Goal: Transaction & Acquisition: Purchase product/service

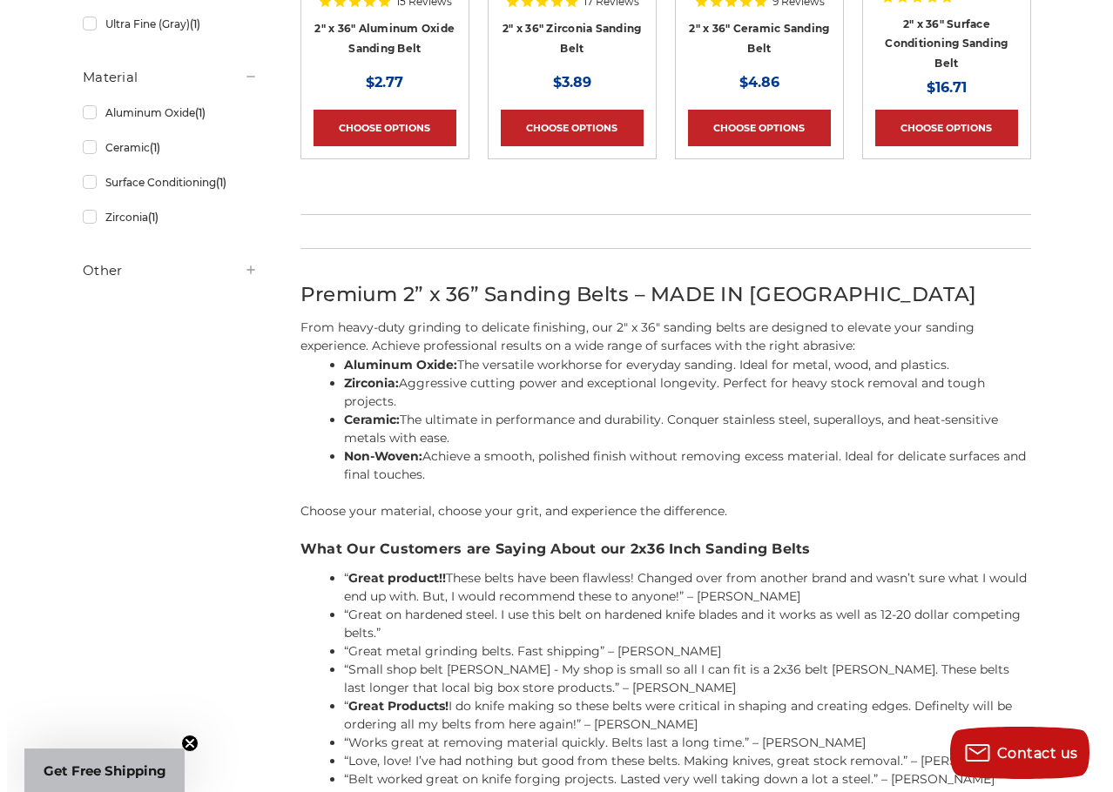
scroll to position [638, 0]
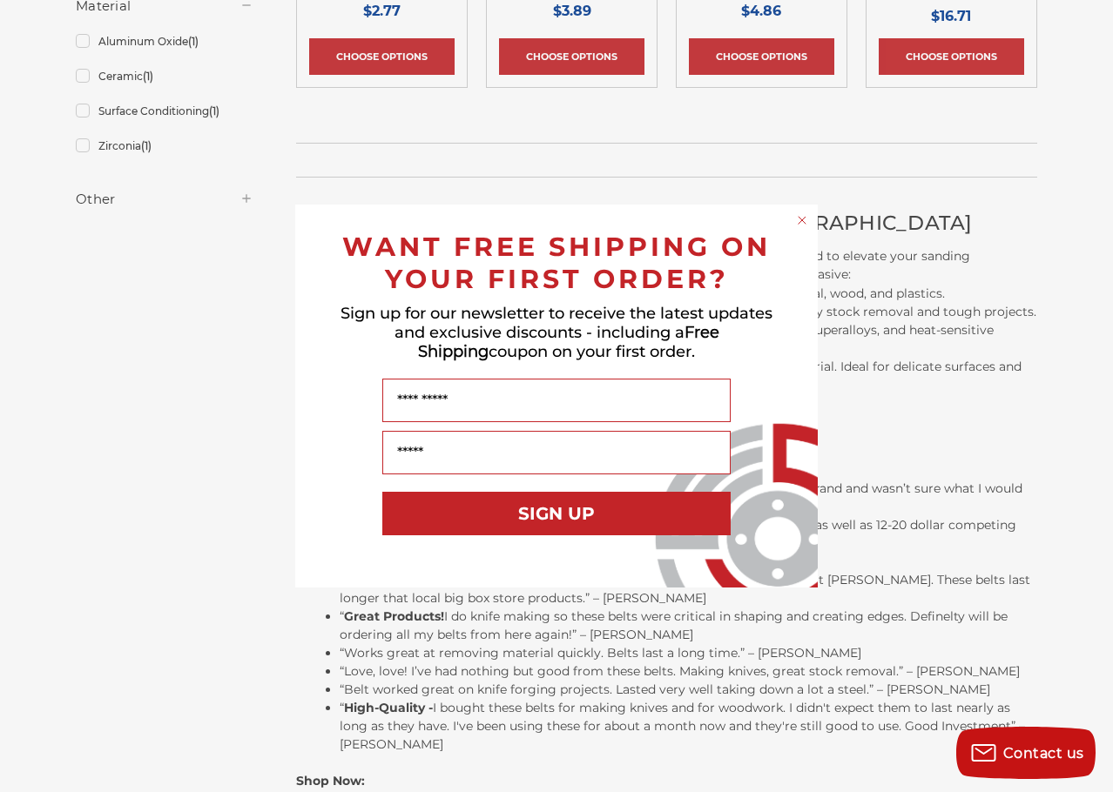
click at [800, 219] on circle "Close dialog" at bounding box center [802, 220] width 17 height 17
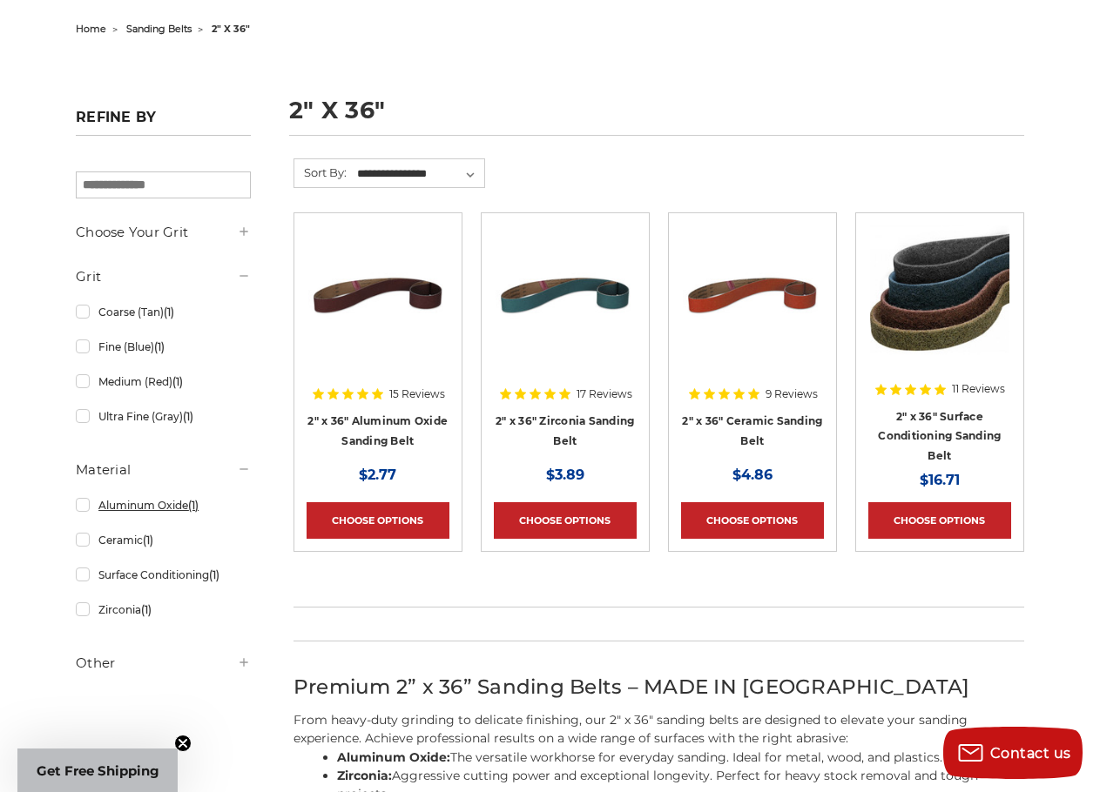
scroll to position [0, 0]
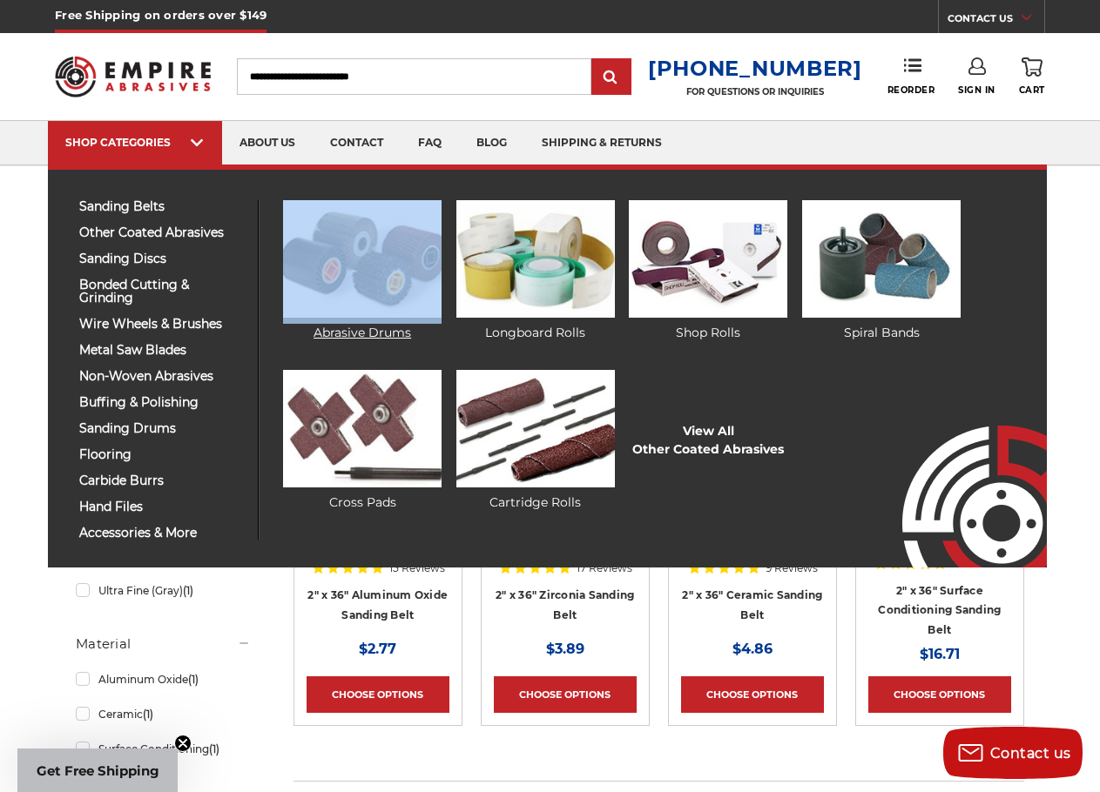
drag, startPoint x: 385, startPoint y: 323, endPoint x: 414, endPoint y: 291, distance: 43.8
click at [432, 304] on ul "Abrasive Drums Longboard Rolls Shop Rolls View All" at bounding box center [644, 370] width 770 height 340
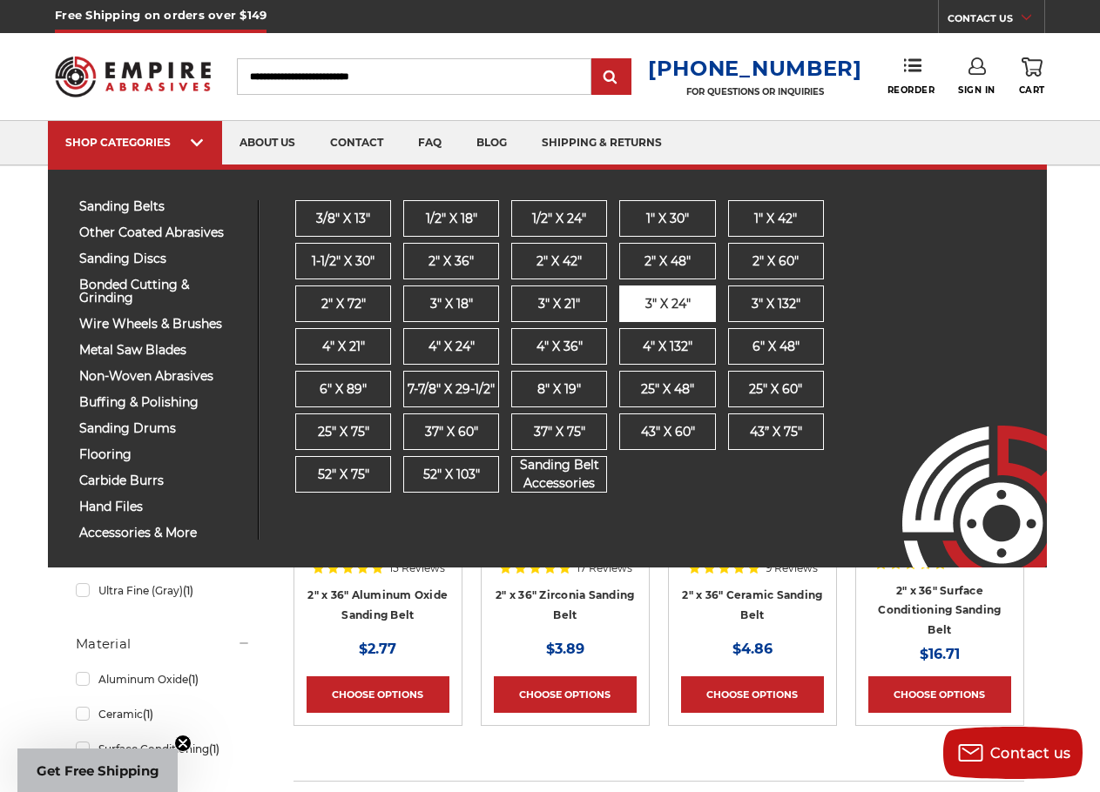
click at [671, 306] on span "3" x 24"" at bounding box center [667, 304] width 45 height 18
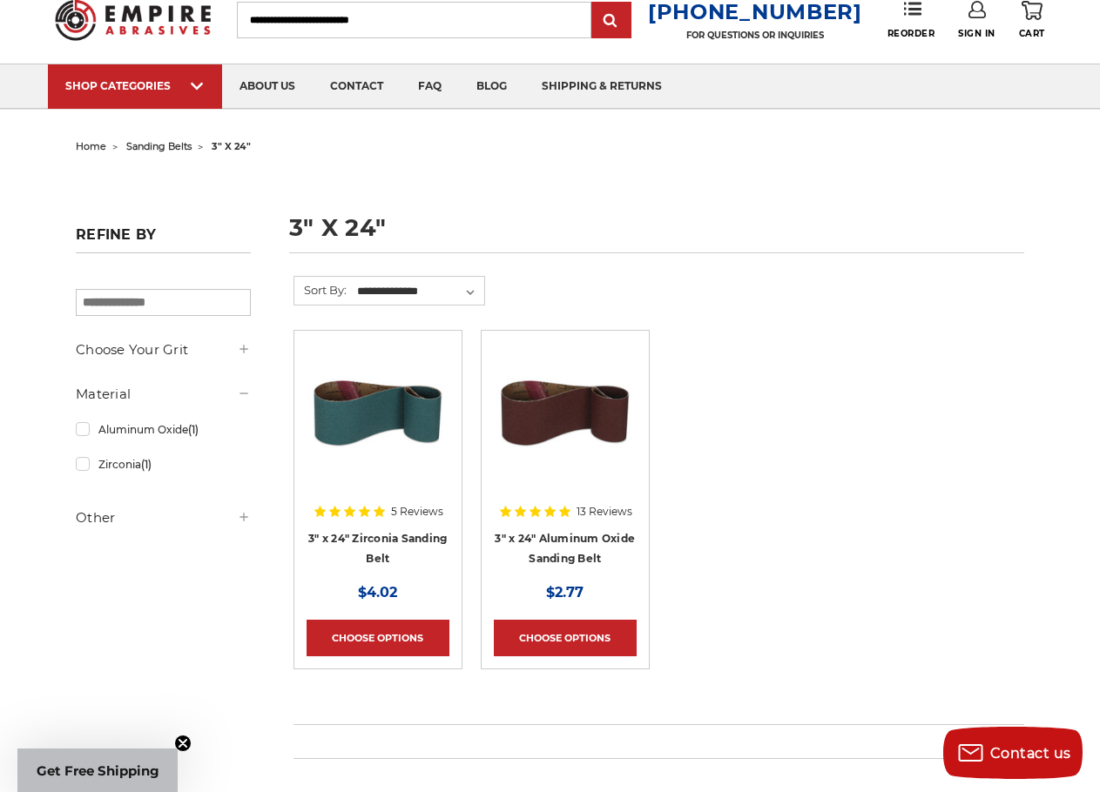
scroll to position [29, 0]
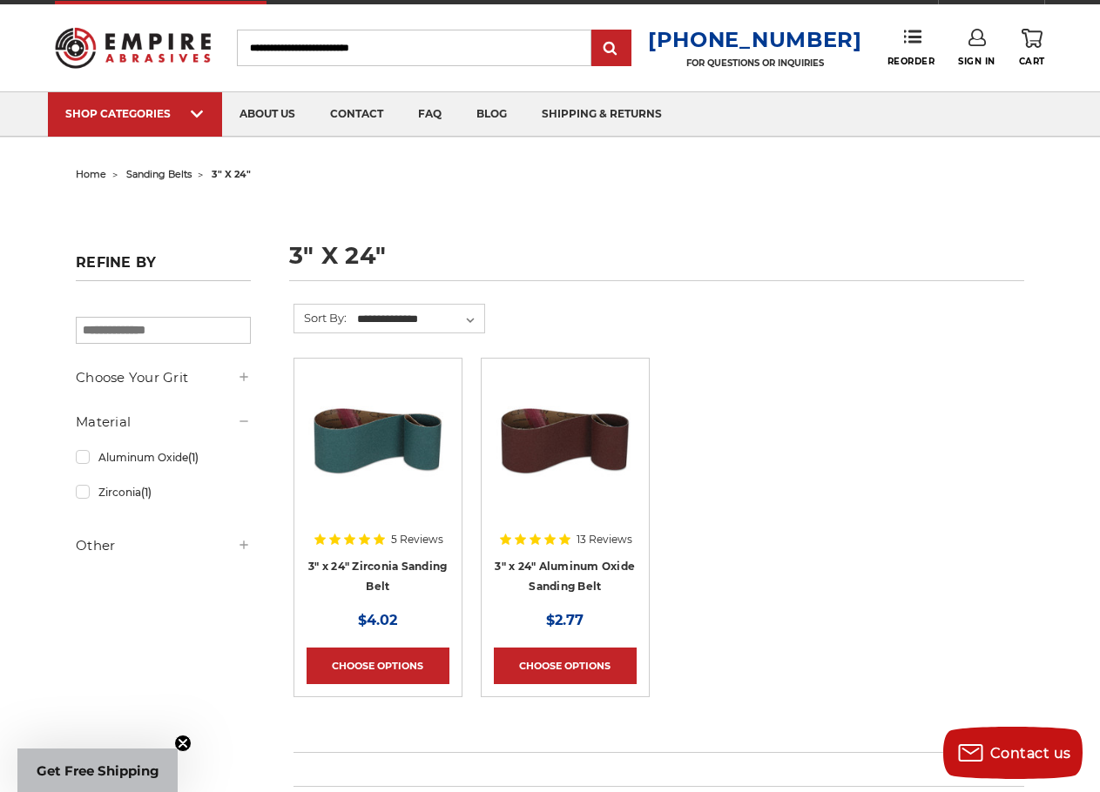
click at [582, 444] on img at bounding box center [564, 440] width 139 height 139
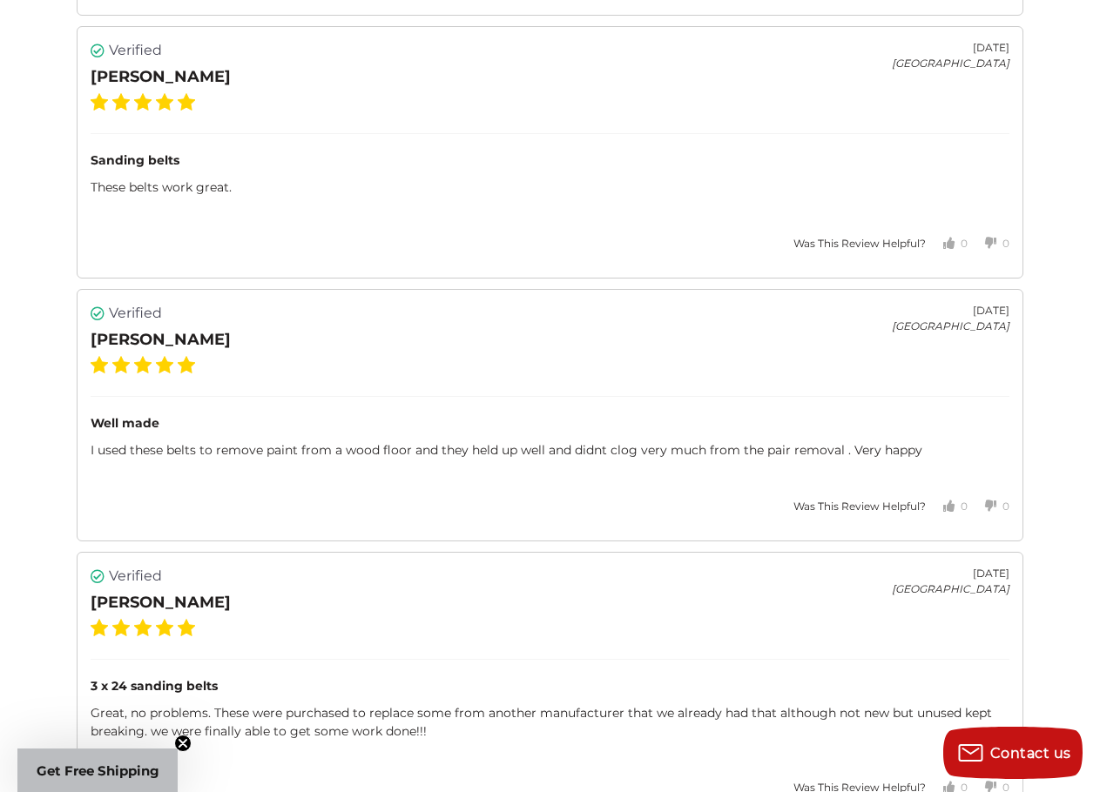
scroll to position [3686, 0]
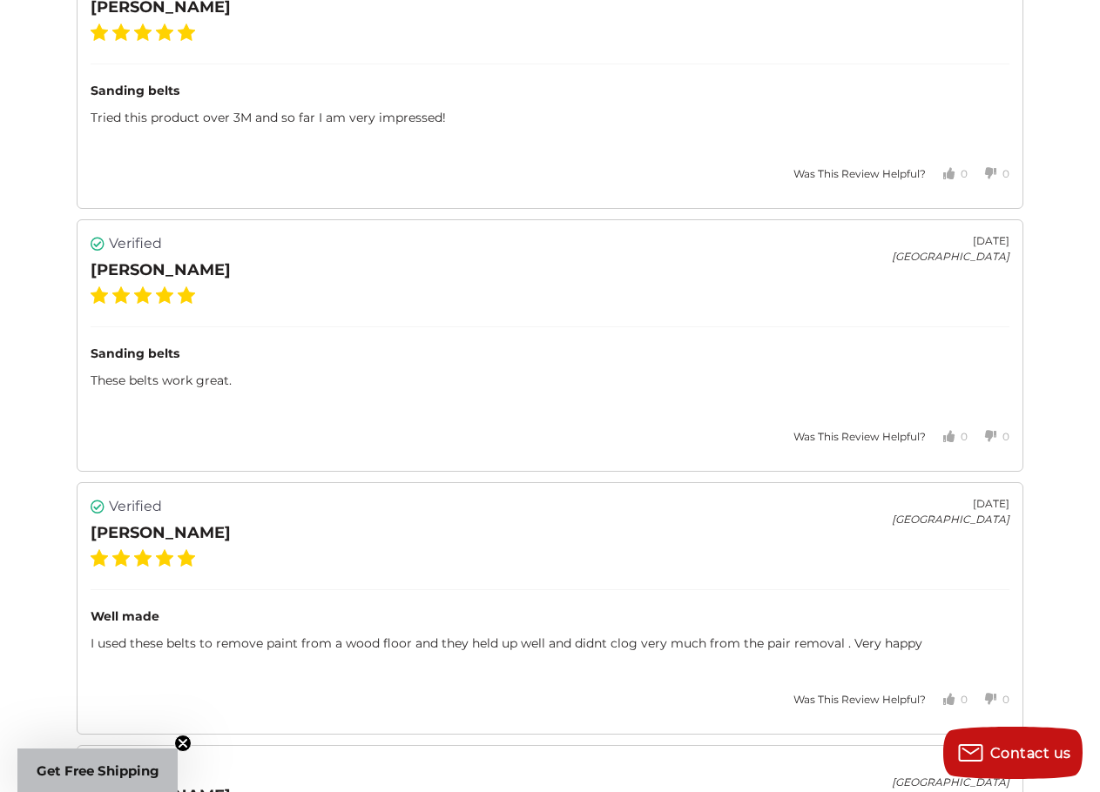
drag, startPoint x: 587, startPoint y: 295, endPoint x: 399, endPoint y: 205, distance: 208.7
click at [399, 205] on div "Verified Archie M. September 29, 2023 United States Sanding belts Tried this pr…" at bounding box center [550, 82] width 946 height 253
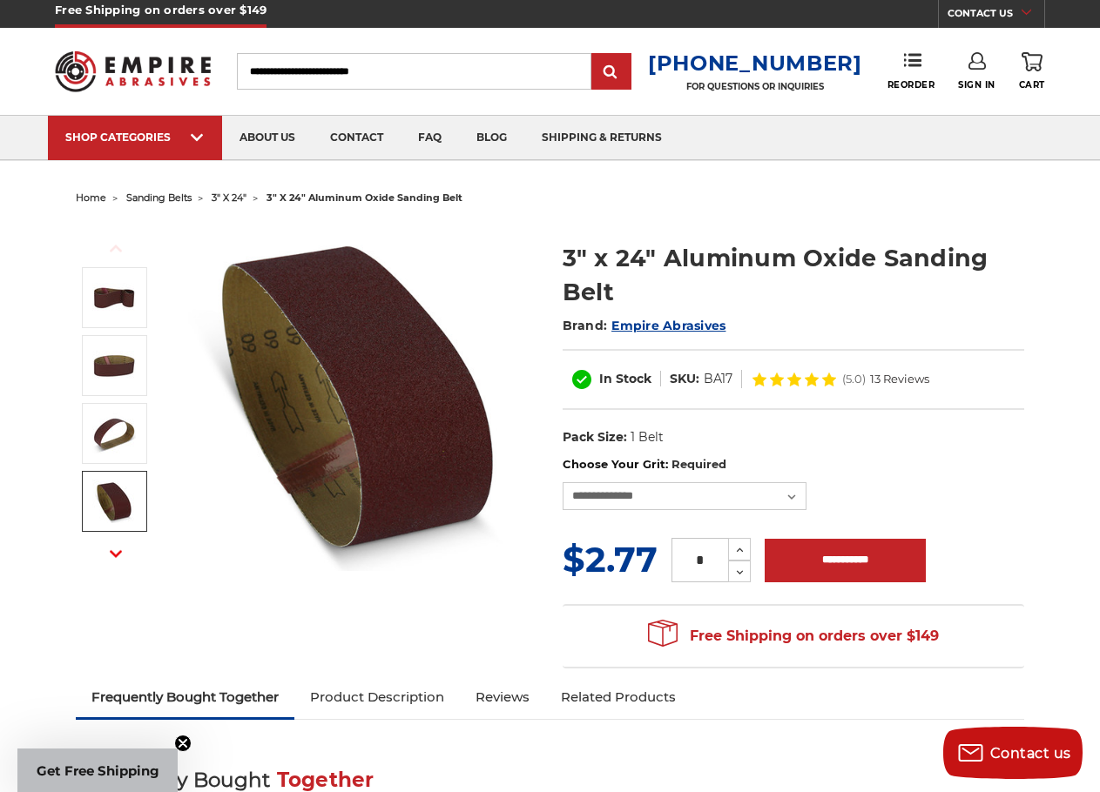
scroll to position [0, 0]
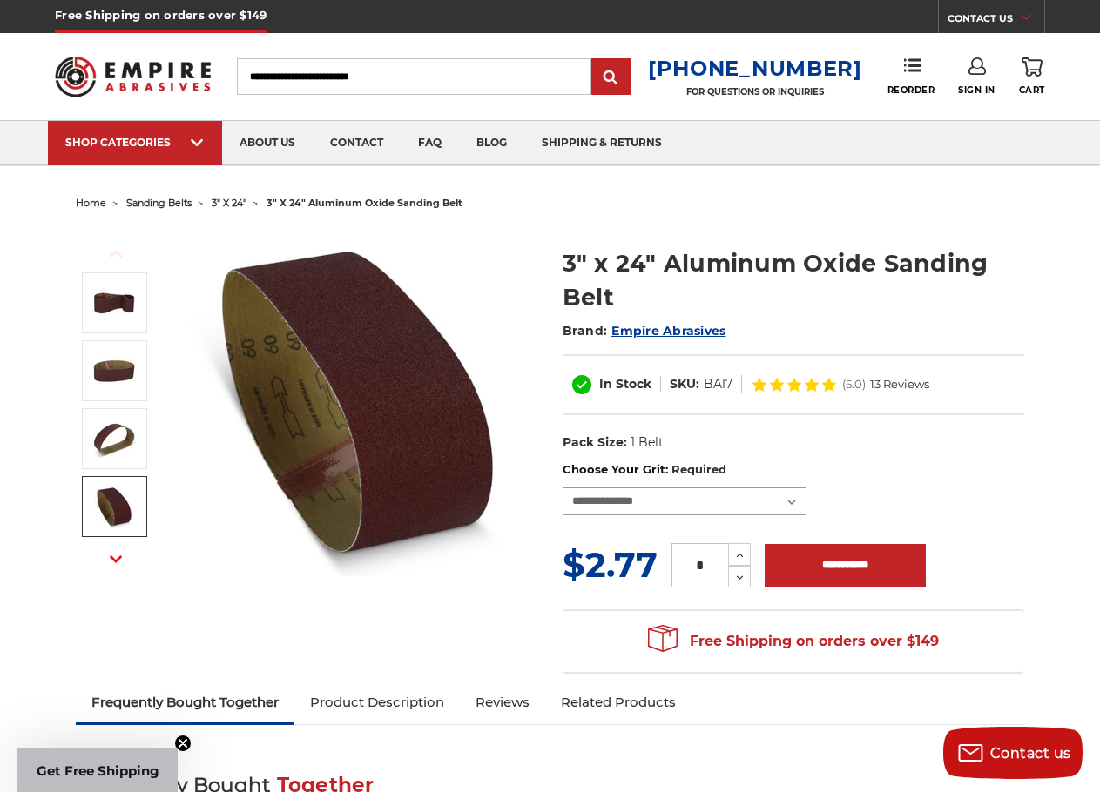
click at [702, 511] on select "**********" at bounding box center [684, 502] width 244 height 28
click at [679, 505] on select "**********" at bounding box center [684, 502] width 244 height 28
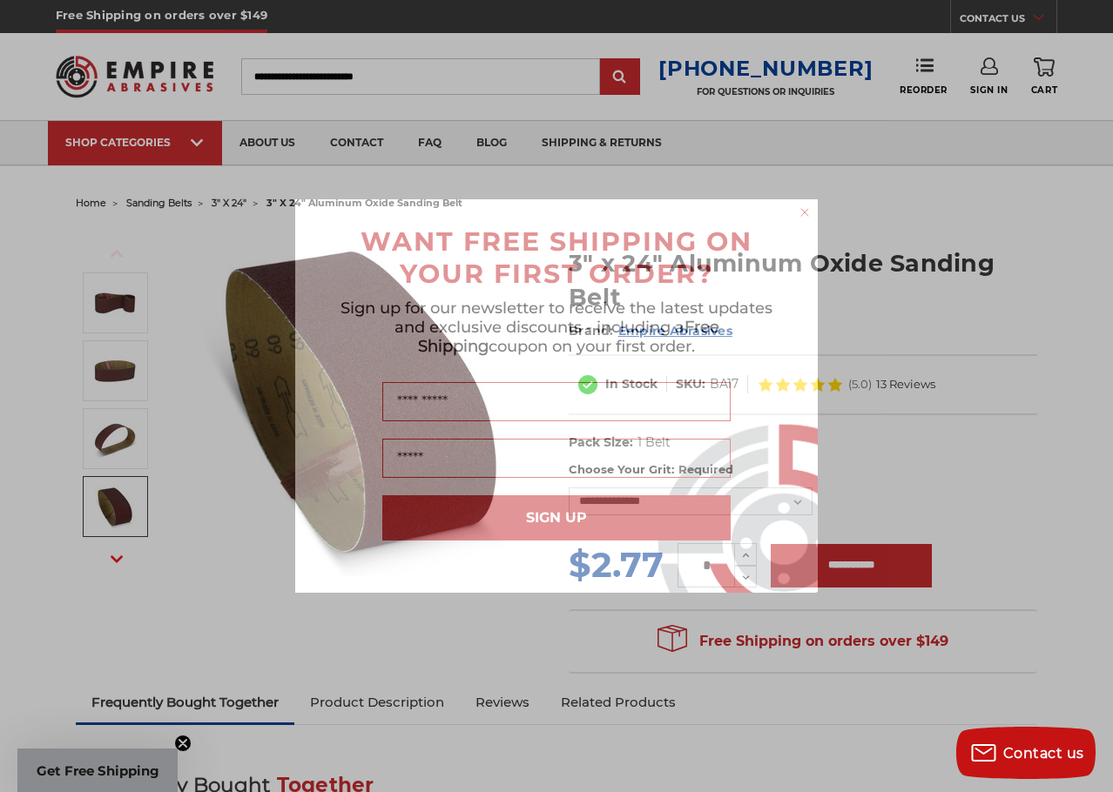
click at [805, 210] on circle "Close dialog" at bounding box center [805, 213] width 17 height 17
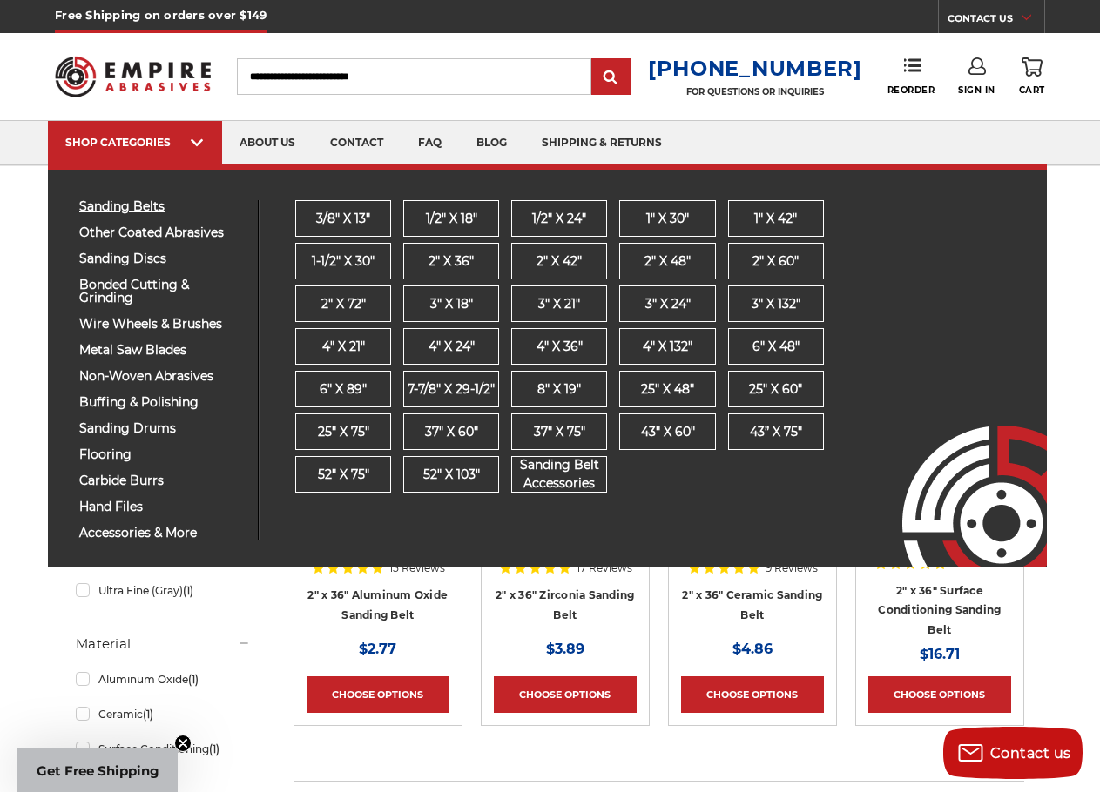
click at [127, 205] on span "sanding belts" at bounding box center [161, 206] width 165 height 13
